Goal: Task Accomplishment & Management: Manage account settings

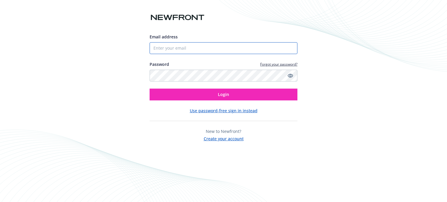
click at [171, 51] on input "Email address" at bounding box center [223, 48] width 148 height 12
paste input "[PERSON_NAME][EMAIL_ADDRESS][DOMAIN_NAME]"
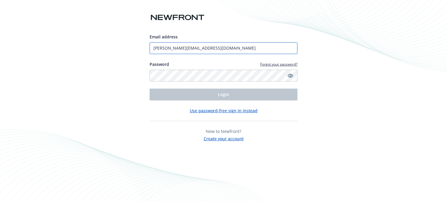
type input "[PERSON_NAME][EMAIL_ADDRESS][DOMAIN_NAME]"
click at [279, 63] on link "Forgot your password?" at bounding box center [278, 64] width 37 height 5
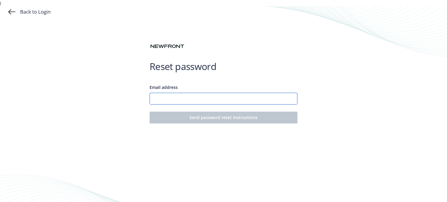
click at [196, 99] on input "Email address" at bounding box center [223, 99] width 148 height 12
paste input "[PERSON_NAME][EMAIL_ADDRESS][DOMAIN_NAME]"
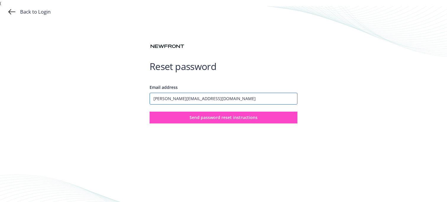
type input "[PERSON_NAME][EMAIL_ADDRESS][DOMAIN_NAME]"
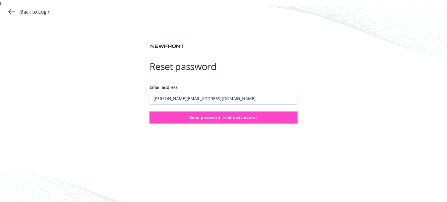
click at [204, 122] on button "Send password reset instructions" at bounding box center [223, 118] width 148 height 12
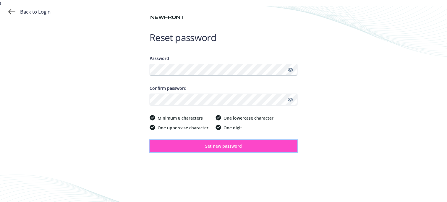
click at [223, 147] on span "Set new password" at bounding box center [223, 146] width 37 height 6
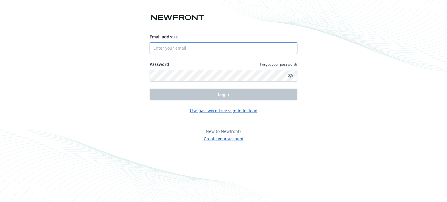
click at [190, 52] on input "Email address" at bounding box center [223, 48] width 148 height 12
click at [180, 51] on input "Email address" at bounding box center [223, 48] width 148 height 12
paste input "[PERSON_NAME][EMAIL_ADDRESS][DOMAIN_NAME]"
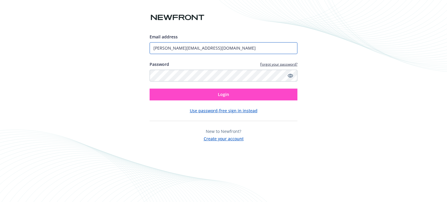
type input "[PERSON_NAME][EMAIL_ADDRESS][DOMAIN_NAME]"
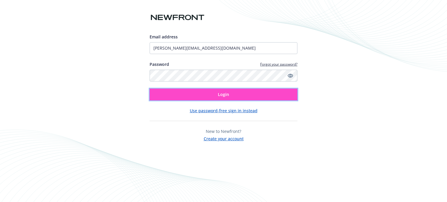
click at [225, 95] on span "Login" at bounding box center [223, 95] width 11 height 6
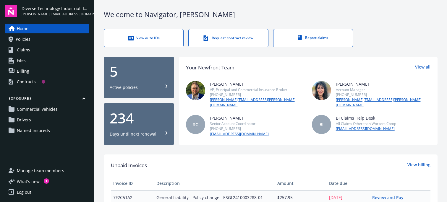
click at [25, 40] on span "Policies" at bounding box center [23, 39] width 15 height 9
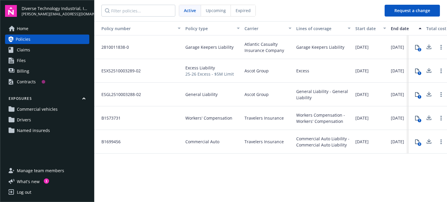
click at [28, 190] on div "Log out" at bounding box center [24, 192] width 14 height 9
